Goal: Task Accomplishment & Management: Manage account settings

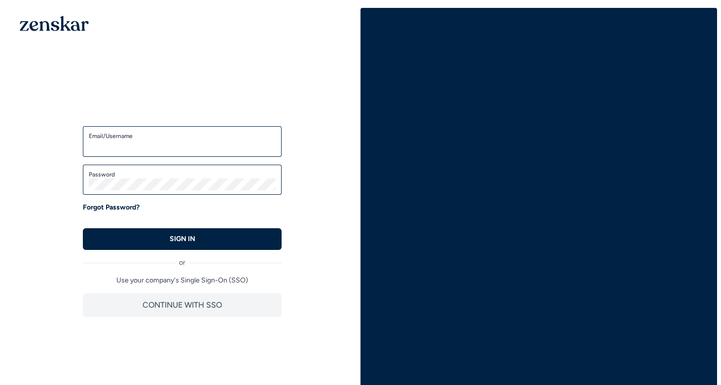
click at [128, 151] on input "Email/Username" at bounding box center [182, 146] width 187 height 12
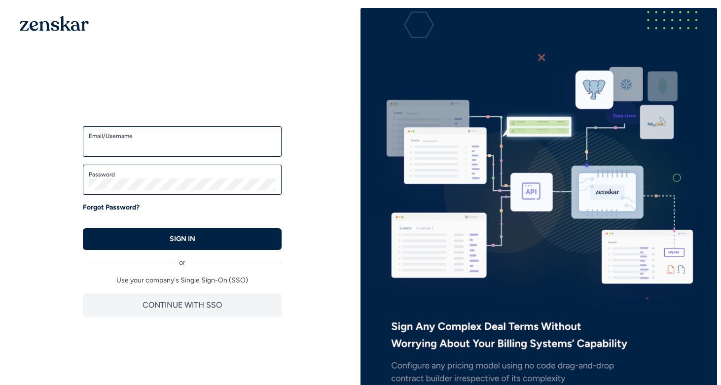
type input "**********"
click at [127, 175] on label "Password" at bounding box center [182, 175] width 187 height 8
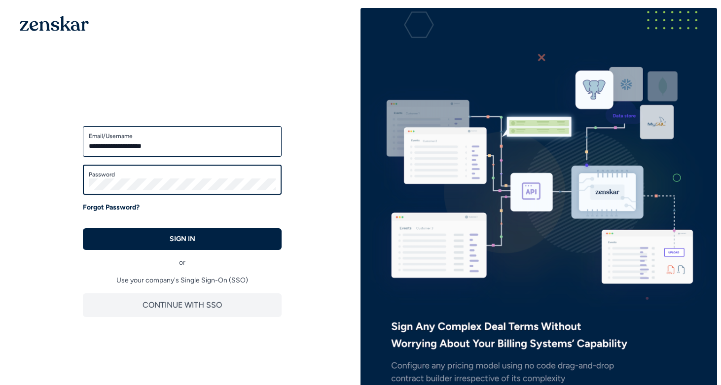
click at [83, 228] on button "SIGN IN" at bounding box center [182, 239] width 199 height 22
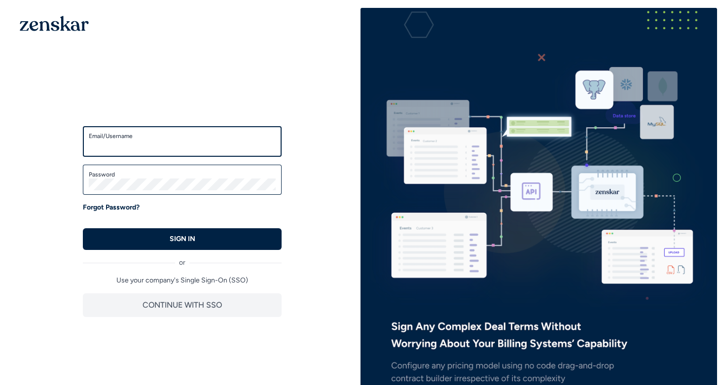
click at [162, 151] on input "Email/Username" at bounding box center [182, 146] width 187 height 12
type input "**********"
click at [162, 174] on label "Password" at bounding box center [182, 175] width 187 height 8
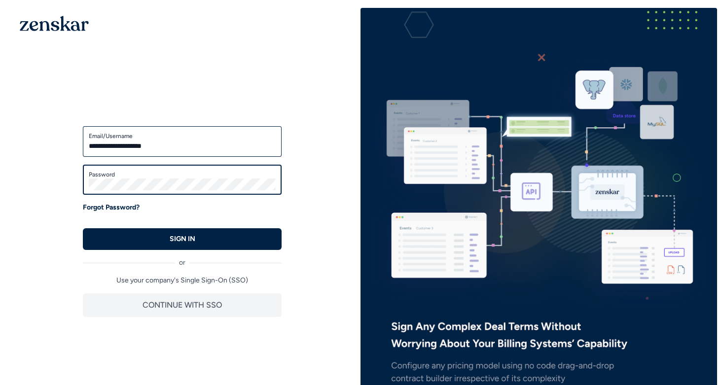
click at [83, 228] on button "SIGN IN" at bounding box center [182, 239] width 199 height 22
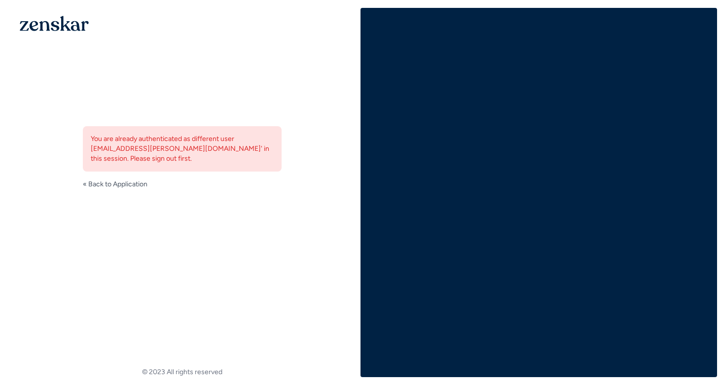
click at [163, 153] on div "You are already authenticated as different user [EMAIL_ADDRESS][PERSON_NAME][DO…" at bounding box center [182, 148] width 199 height 45
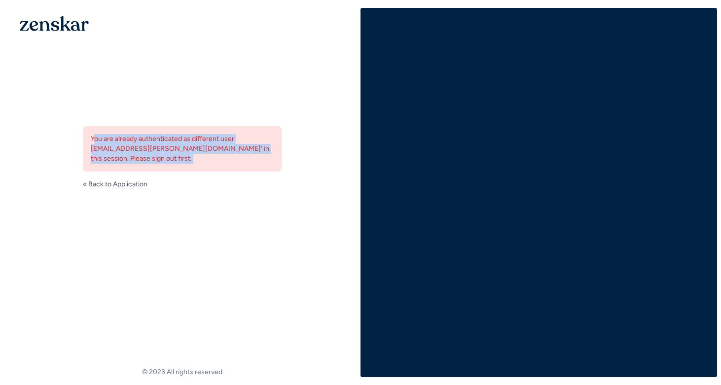
click at [163, 153] on div "You are already authenticated as different user [EMAIL_ADDRESS][PERSON_NAME][DO…" at bounding box center [182, 148] width 199 height 45
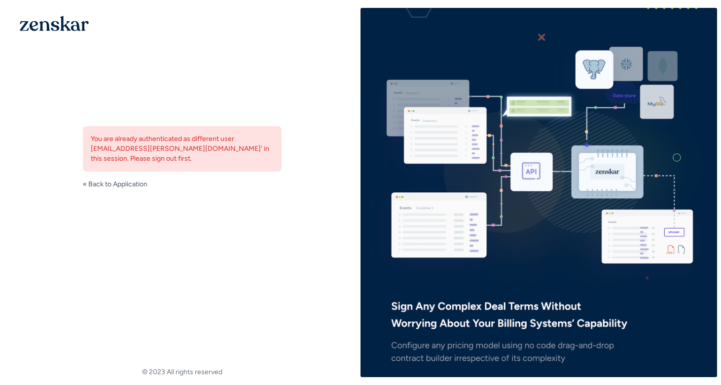
click at [222, 133] on div "You are already authenticated as different user 'siddhant@zenskar.com' in this …" at bounding box center [182, 148] width 199 height 45
click at [101, 185] on link "« Back to Application" at bounding box center [115, 185] width 65 height 10
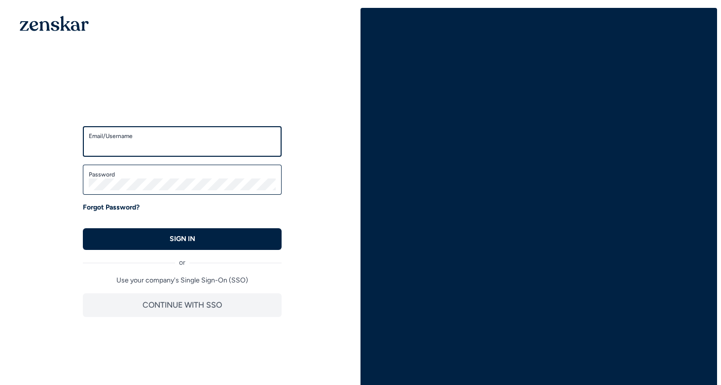
click at [208, 142] on input "Email/Username" at bounding box center [182, 146] width 187 height 12
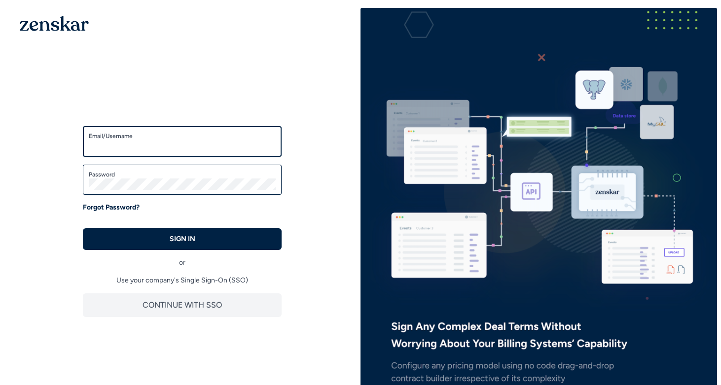
type input "**********"
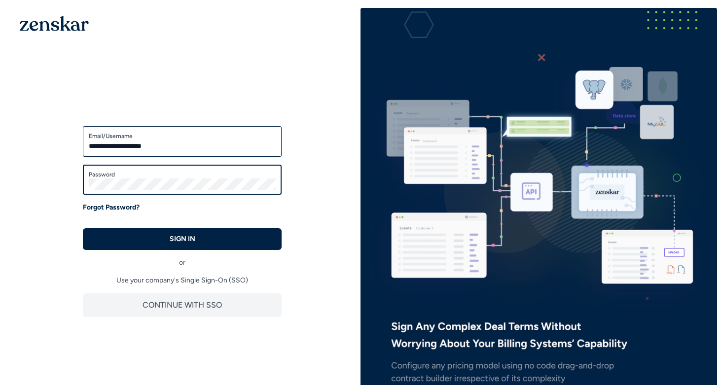
click at [83, 228] on button "SIGN IN" at bounding box center [182, 239] width 199 height 22
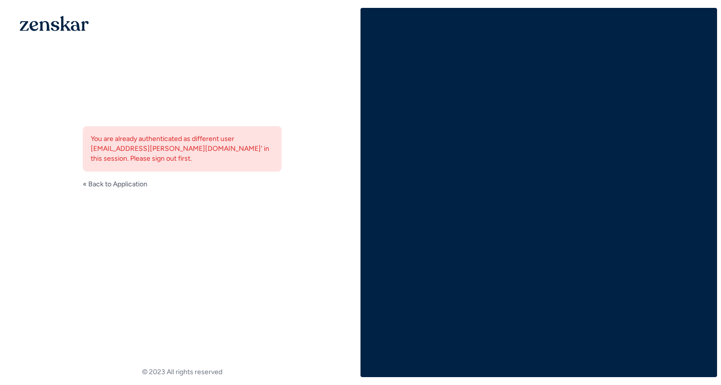
click at [176, 148] on div "You are already authenticated as different user 'siddhant@zenskar.com' in this …" at bounding box center [182, 148] width 199 height 45
click at [135, 172] on div "You are already authenticated as different user 'siddhant@zenskar.com' in this …" at bounding box center [182, 157] width 199 height 63
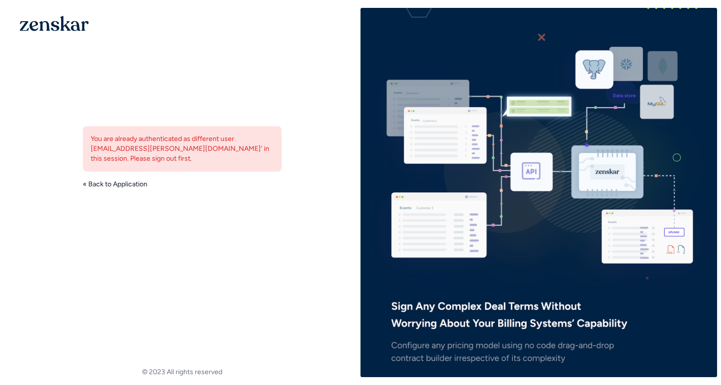
click at [134, 181] on link "« Back to Application" at bounding box center [115, 185] width 65 height 10
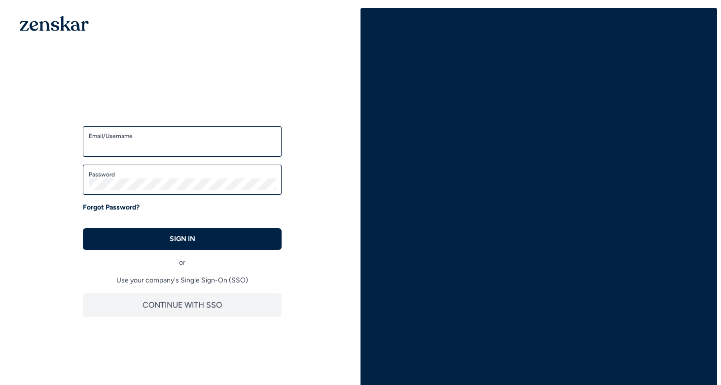
click at [155, 142] on input "Email/Username" at bounding box center [182, 146] width 187 height 12
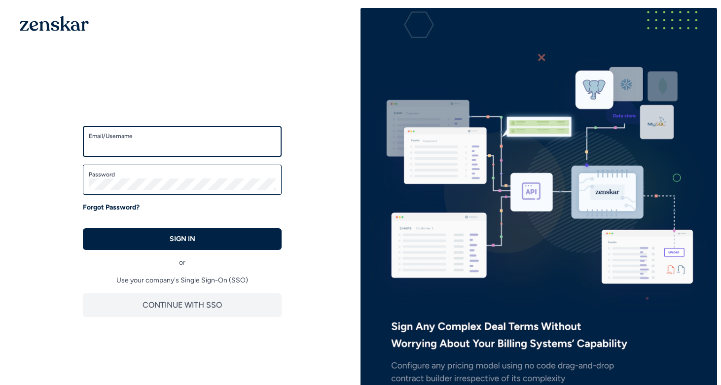
click at [154, 146] on input "Email/Username" at bounding box center [182, 146] width 187 height 12
type input "**********"
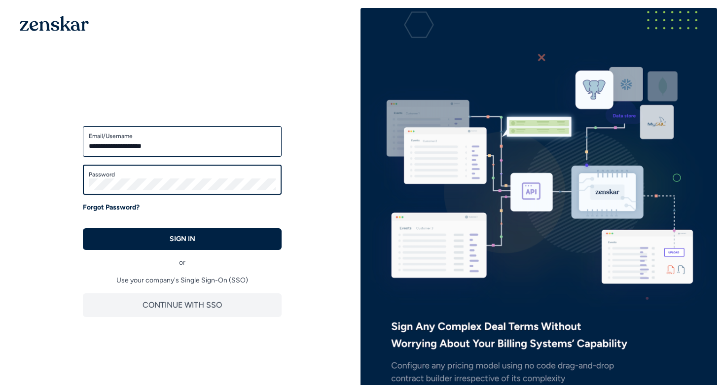
click at [83, 228] on button "SIGN IN" at bounding box center [182, 239] width 199 height 22
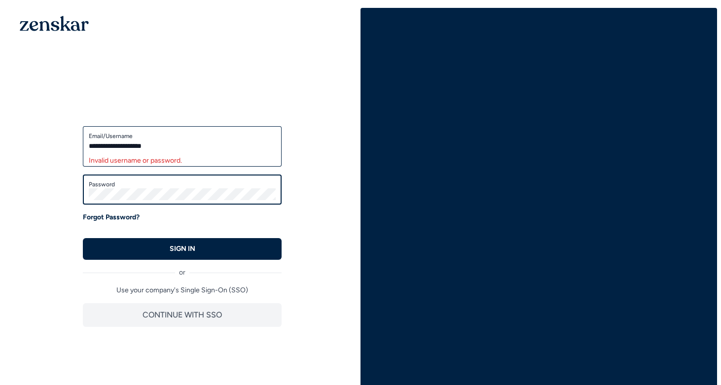
click at [83, 238] on button "SIGN IN" at bounding box center [182, 249] width 199 height 22
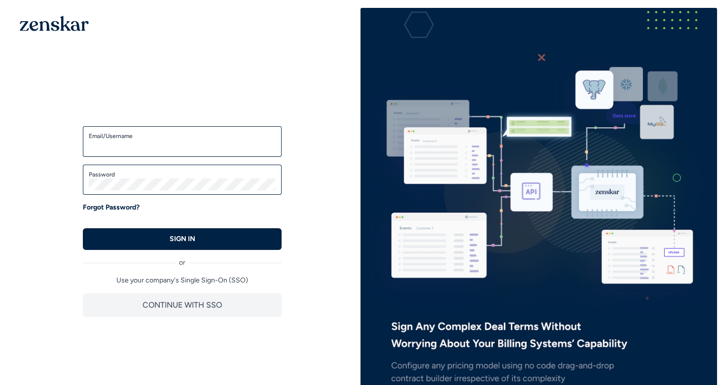
click at [157, 157] on form "Email/Username Password Forgot Password? SIGN IN" at bounding box center [182, 188] width 199 height 124
click at [157, 154] on div "Email/Username" at bounding box center [182, 141] width 199 height 31
click at [157, 137] on label "Email/Username" at bounding box center [182, 136] width 187 height 8
click at [157, 140] on input "Email/Username" at bounding box center [182, 146] width 187 height 12
click at [157, 145] on input "Email/Username" at bounding box center [182, 146] width 187 height 12
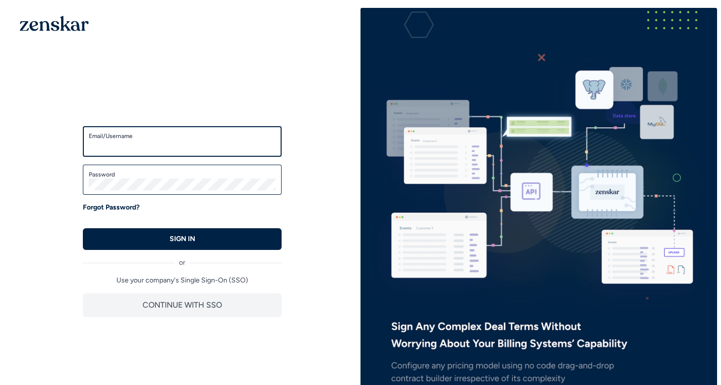
type input "**********"
click at [155, 171] on label "Password" at bounding box center [182, 175] width 187 height 8
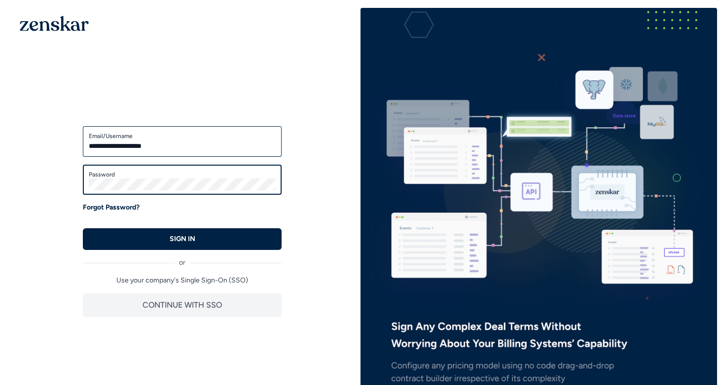
click at [83, 228] on button "SIGN IN" at bounding box center [182, 239] width 199 height 22
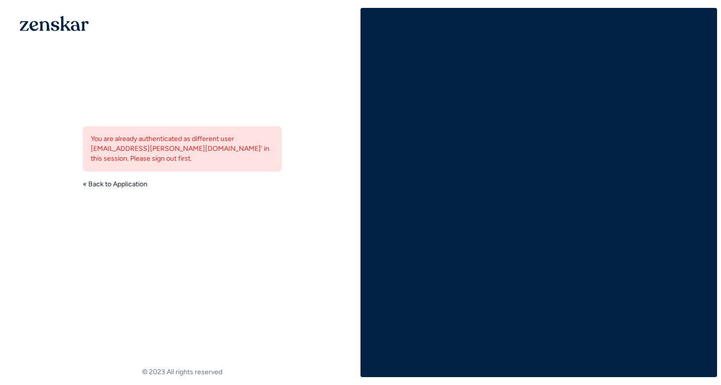
click at [141, 183] on link "« Back to Application" at bounding box center [115, 185] width 65 height 10
